Goal: Task Accomplishment & Management: Use online tool/utility

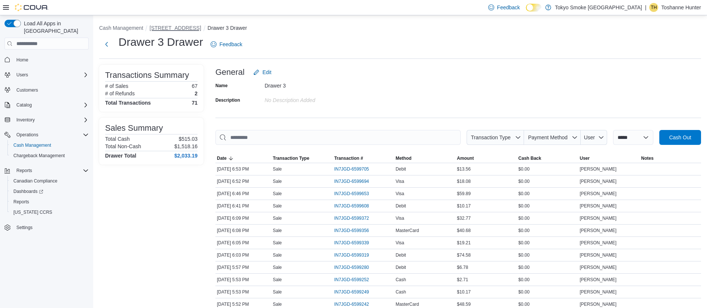
click at [167, 31] on button "[STREET_ADDRESS]" at bounding box center [174, 28] width 51 height 6
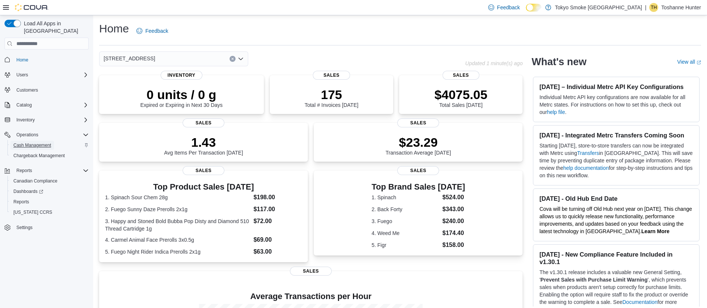
click at [31, 142] on span "Cash Management" at bounding box center [32, 145] width 38 height 6
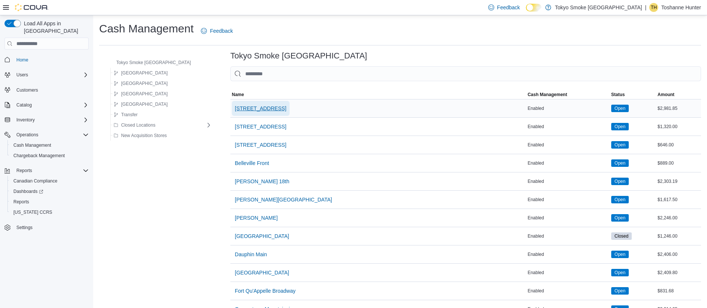
click at [235, 107] on span "[STREET_ADDRESS]" at bounding box center [260, 108] width 51 height 7
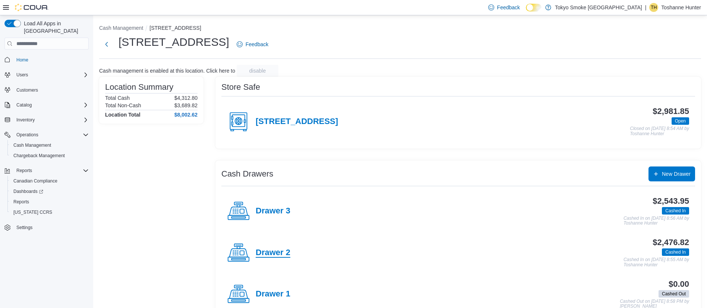
click at [276, 256] on h4 "Drawer 2" at bounding box center [273, 253] width 35 height 10
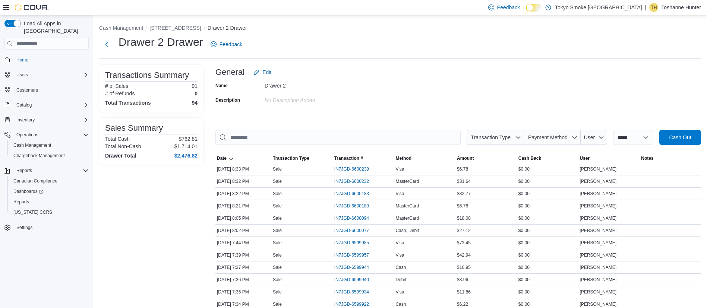
scroll to position [6, 0]
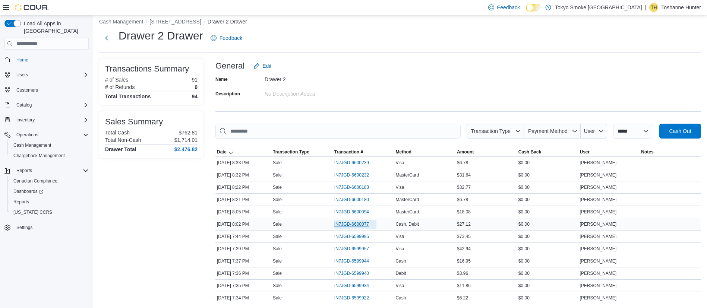
click at [365, 224] on span "IN7JGD-6600077" at bounding box center [351, 224] width 35 height 6
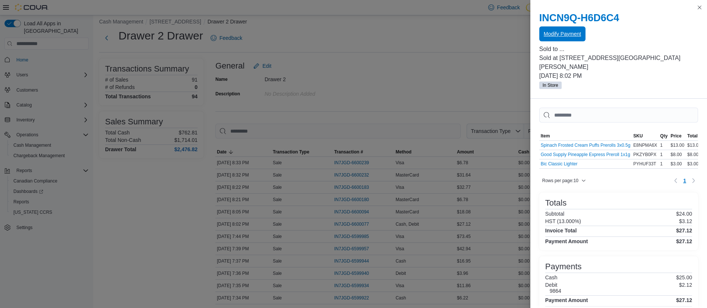
click at [565, 41] on span "Modify Payment" at bounding box center [562, 33] width 37 height 15
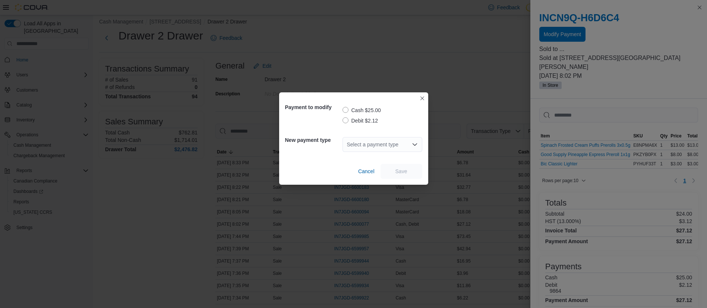
click at [363, 120] on label "Debit $2.12" at bounding box center [361, 120] width 36 height 9
click at [362, 147] on div "Select a payment type" at bounding box center [383, 144] width 80 height 15
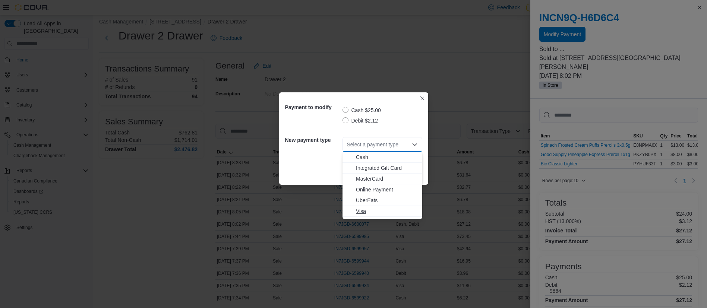
click at [365, 212] on span "Visa" at bounding box center [387, 211] width 62 height 7
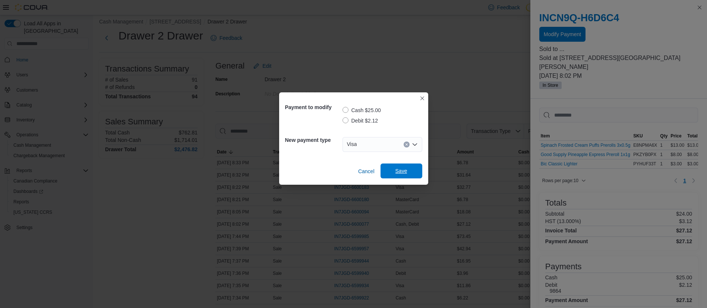
click at [393, 175] on span "Save" at bounding box center [401, 171] width 33 height 15
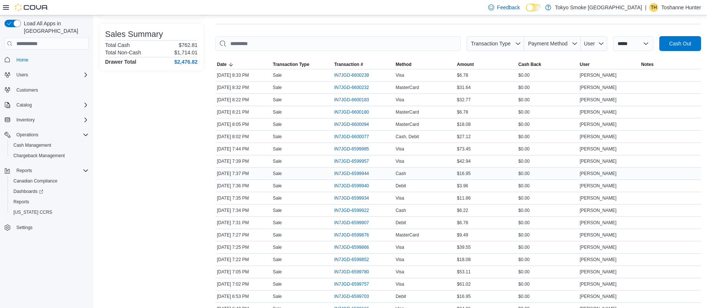
scroll to position [95, 0]
click at [348, 248] on span "IN7JGD-6599866" at bounding box center [351, 247] width 35 height 6
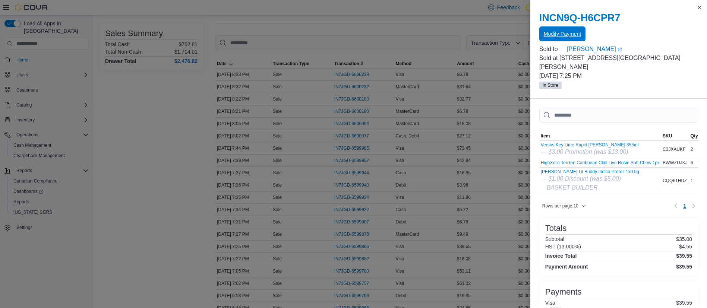
click at [544, 34] on span "Modify Payment" at bounding box center [562, 33] width 37 height 7
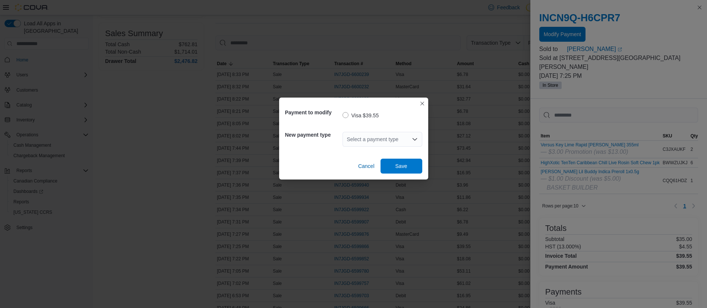
click at [373, 139] on div "Select a payment type" at bounding box center [383, 139] width 80 height 15
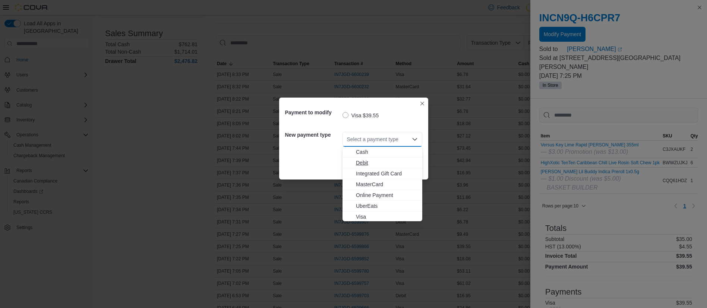
click at [363, 163] on span "Debit" at bounding box center [387, 162] width 62 height 7
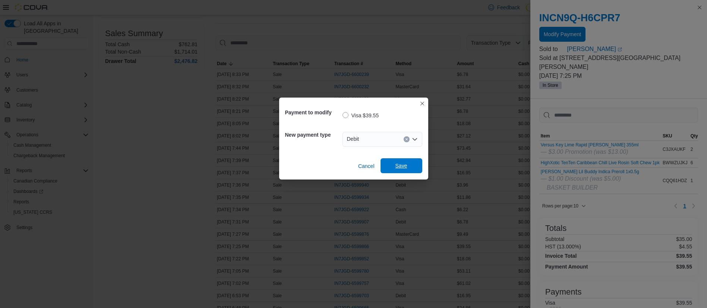
click at [399, 166] on span "Save" at bounding box center [402, 165] width 12 height 7
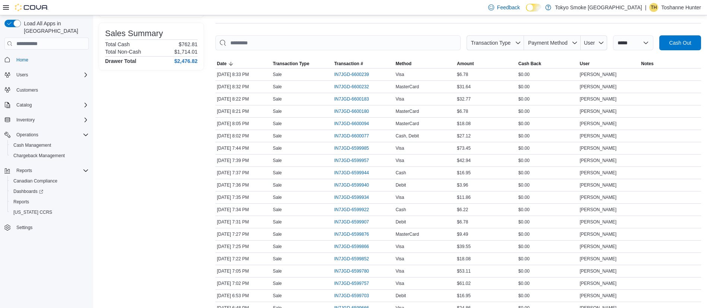
scroll to position [0, 0]
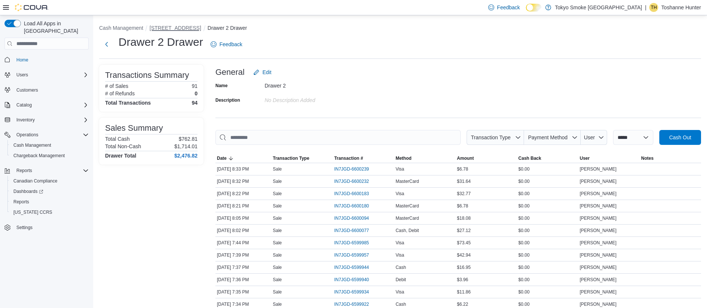
click at [167, 29] on button "[STREET_ADDRESS]" at bounding box center [174, 28] width 51 height 6
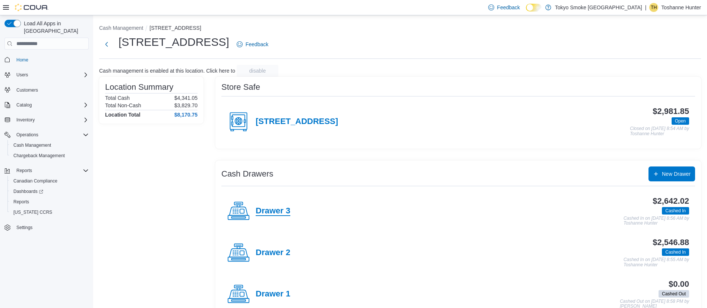
click at [281, 212] on h4 "Drawer 3" at bounding box center [273, 212] width 35 height 10
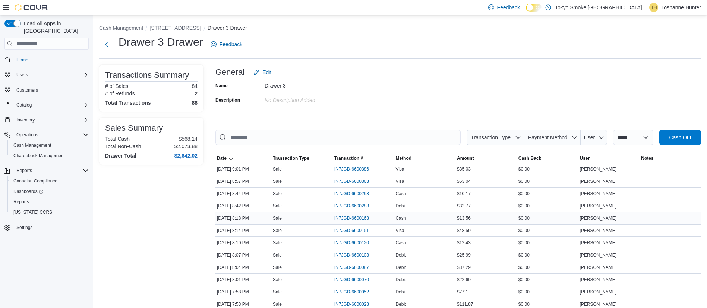
scroll to position [60, 0]
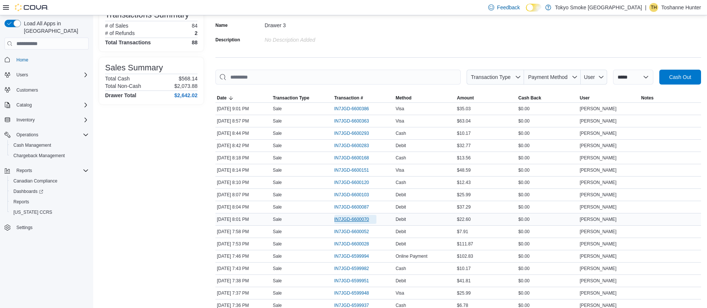
click at [341, 217] on span "IN7JGD-6600070" at bounding box center [351, 220] width 35 height 6
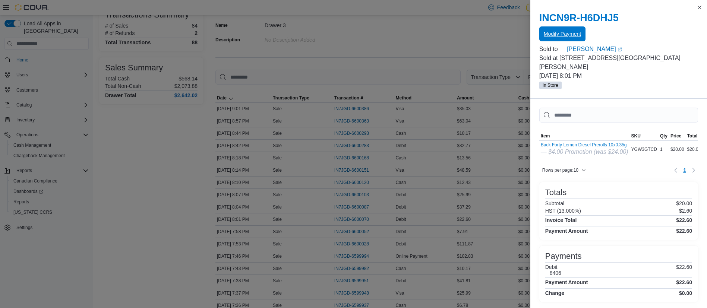
click at [546, 37] on span "Modify Payment" at bounding box center [562, 33] width 37 height 7
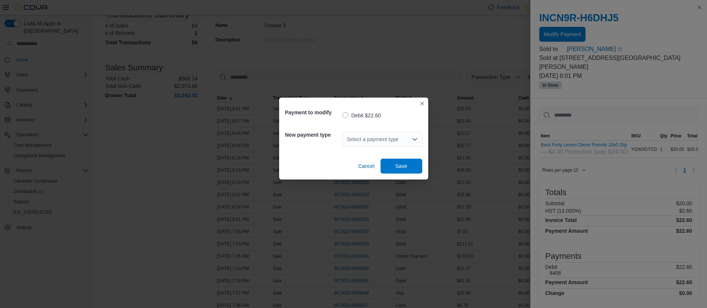
click at [362, 139] on div "Select a payment type" at bounding box center [383, 139] width 80 height 15
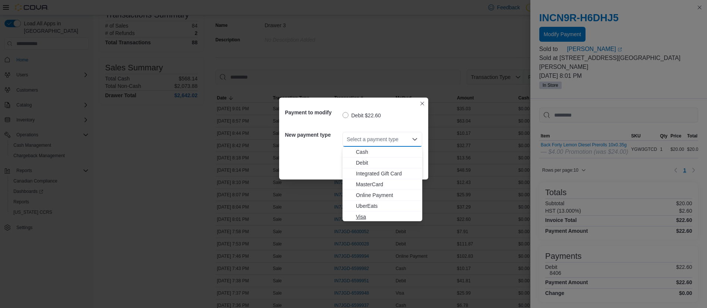
click at [384, 216] on span "Visa" at bounding box center [387, 216] width 62 height 7
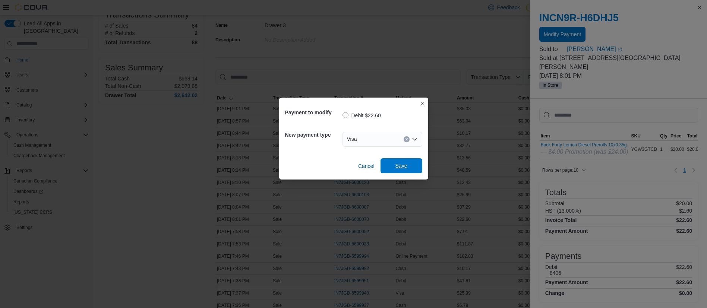
click at [404, 169] on span "Save" at bounding box center [402, 165] width 12 height 7
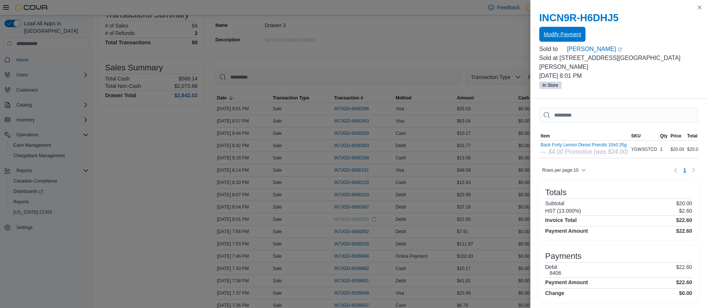
scroll to position [0, 0]
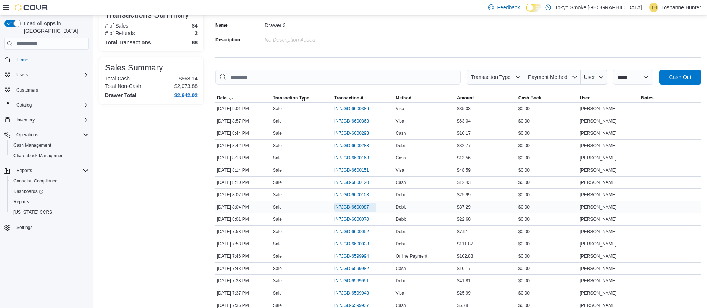
click at [359, 206] on span "IN7JGD-6600087" at bounding box center [351, 207] width 35 height 6
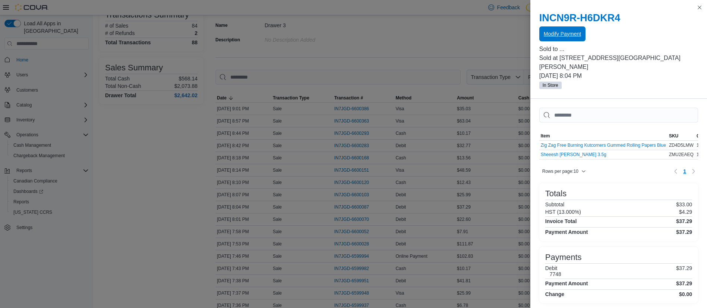
click at [566, 35] on span "Modify Payment" at bounding box center [562, 33] width 37 height 7
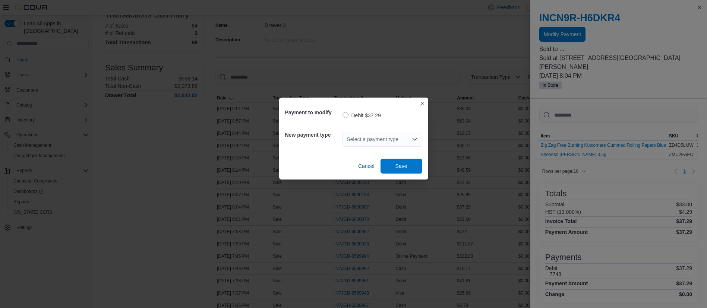
click at [372, 136] on div "Select a payment type" at bounding box center [383, 139] width 80 height 15
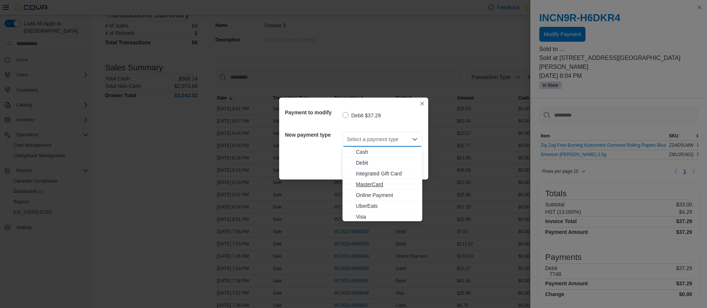
click at [376, 184] on span "MasterCard" at bounding box center [387, 184] width 62 height 7
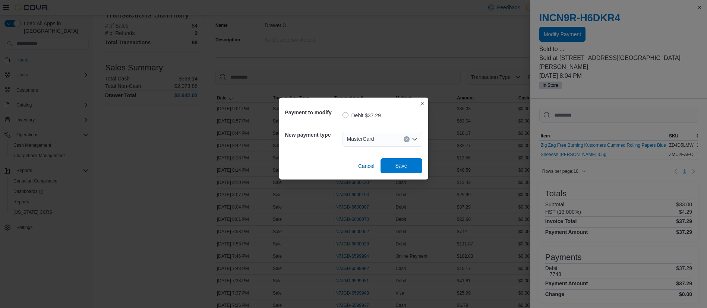
click at [394, 171] on span "Save" at bounding box center [401, 165] width 33 height 15
